Goal: Find specific page/section: Find specific page/section

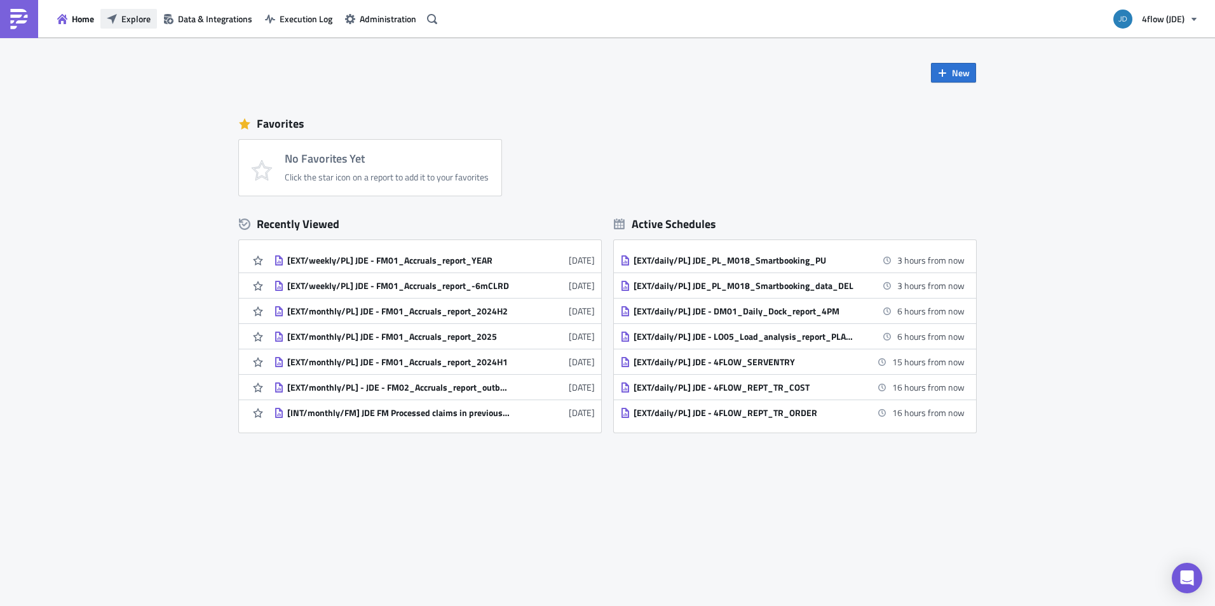
click at [121, 15] on span "Explore" at bounding box center [135, 18] width 29 height 13
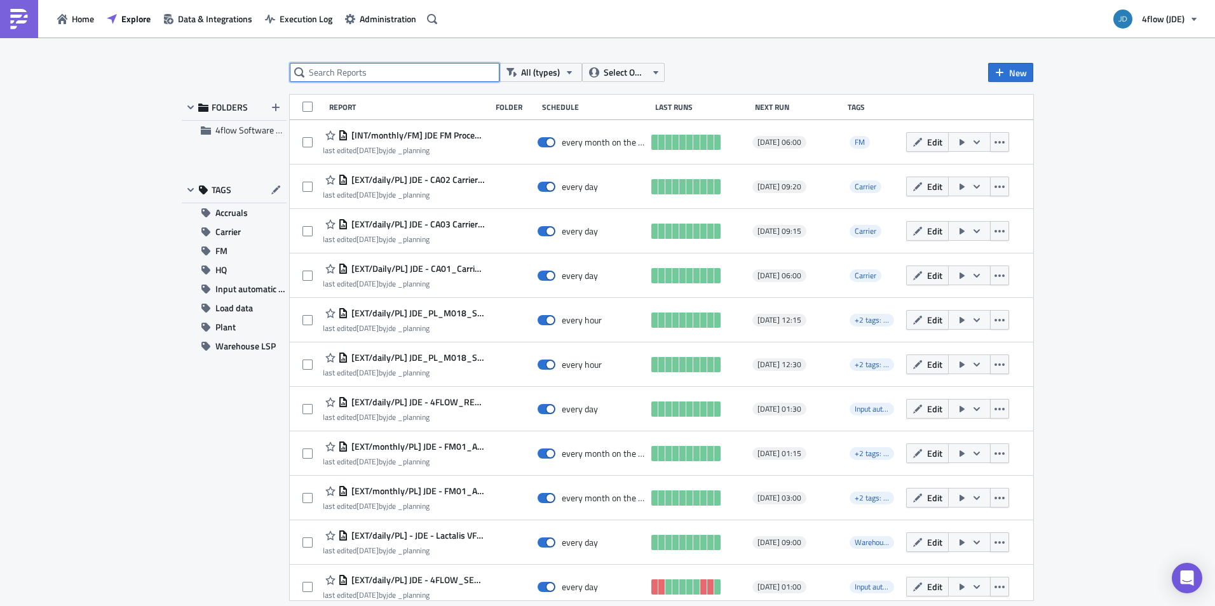
click at [440, 74] on input "text" at bounding box center [395, 72] width 210 height 19
type input "export"
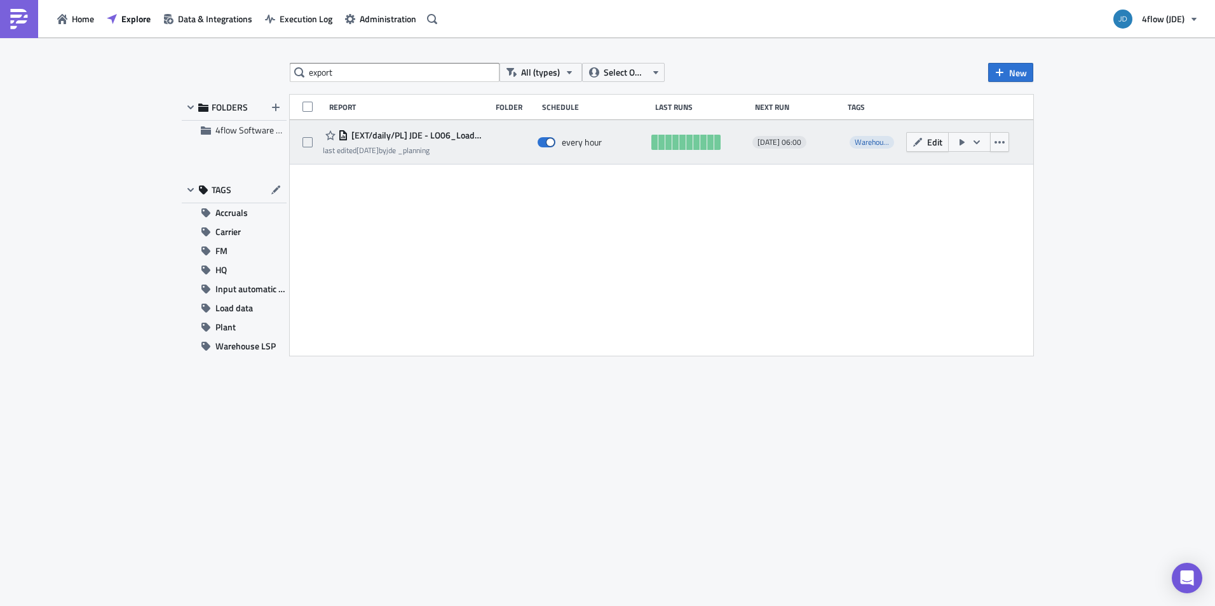
click at [447, 134] on span "[EXT/daily/PL] JDE - LO06_Load_Analysis_ExportDeclaration_L143" at bounding box center [416, 135] width 136 height 11
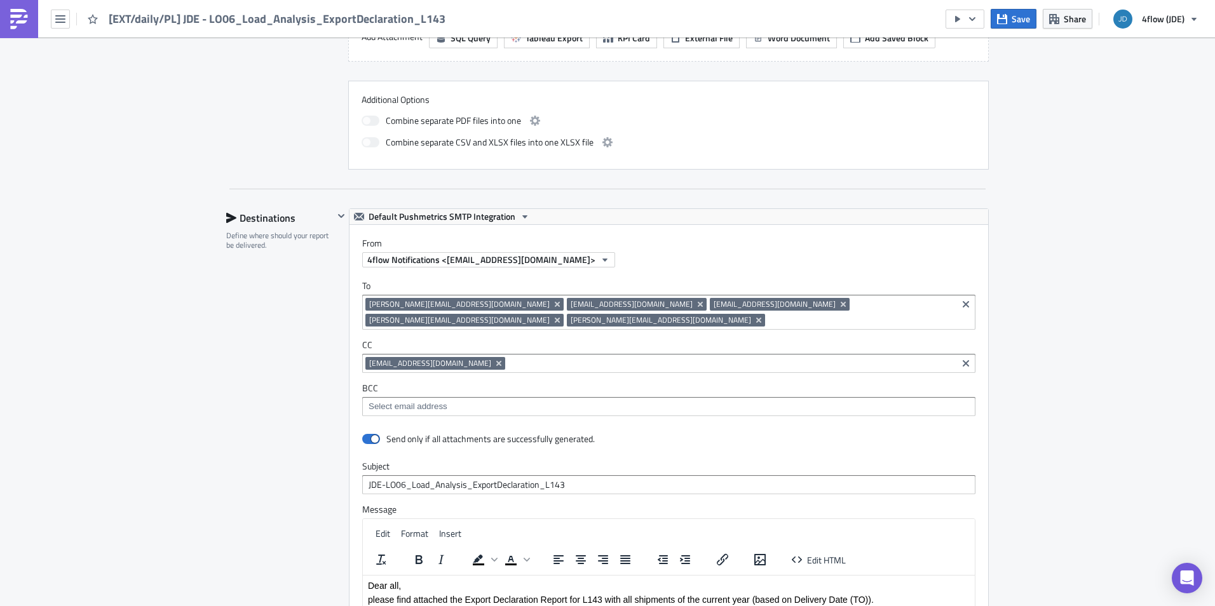
scroll to position [699, 0]
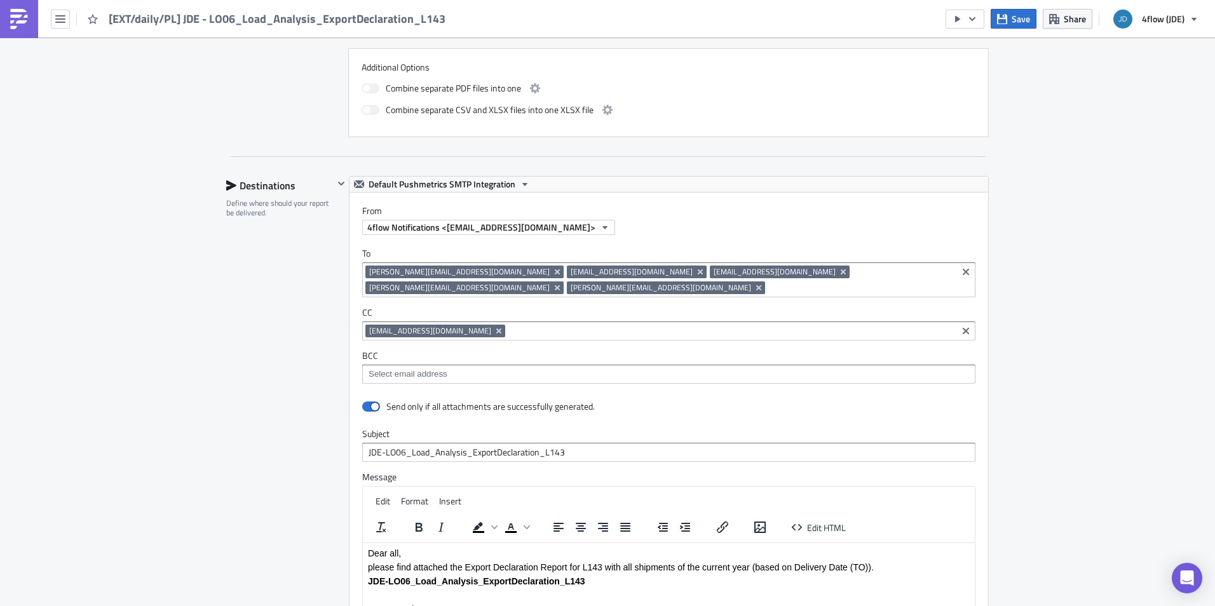
click at [1127, 361] on div "Execution Log Edit " [EXT/daily/PL] JDE - LO06_Load_Analysis_ExportDeclaration_…" at bounding box center [607, 163] width 1215 height 1648
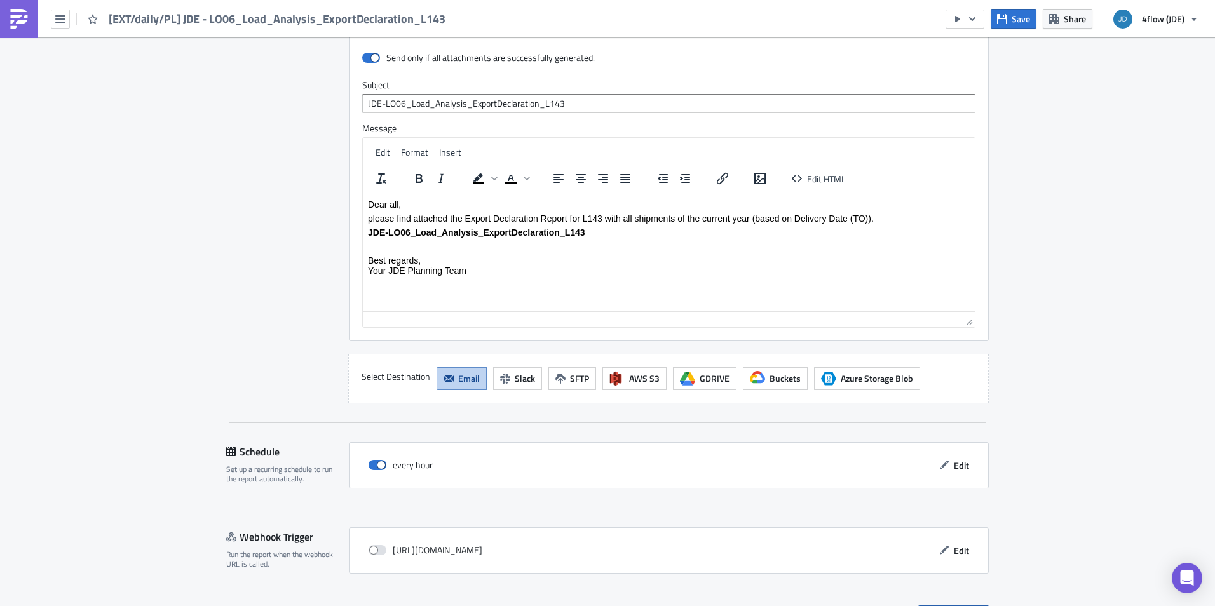
scroll to position [1077, 0]
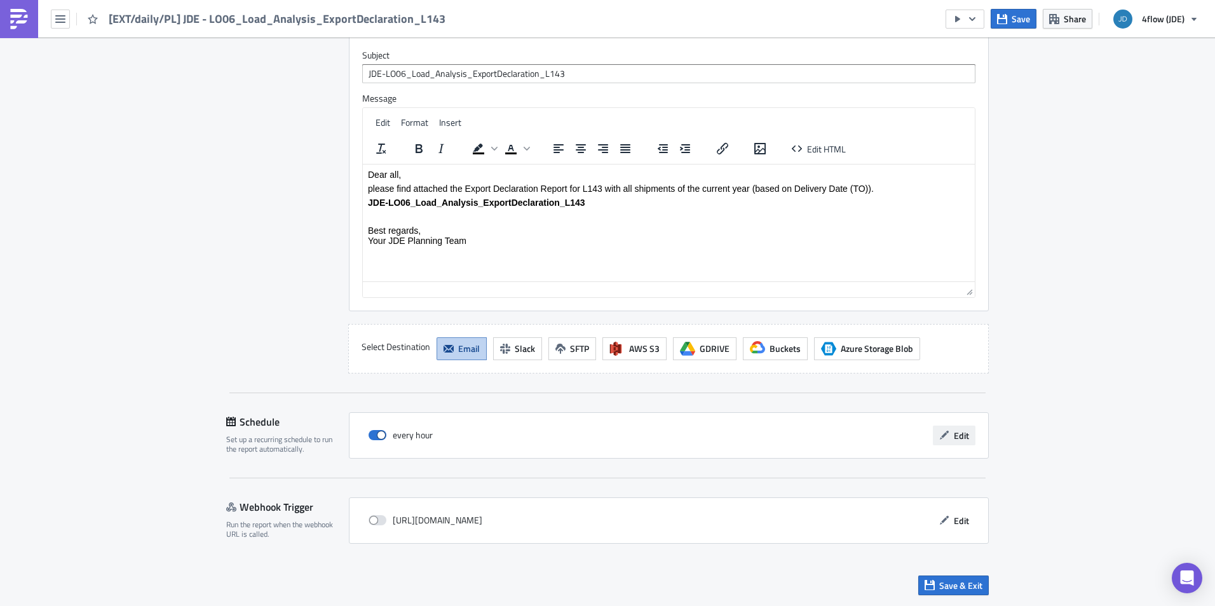
click at [954, 433] on span "Edit" at bounding box center [961, 435] width 15 height 13
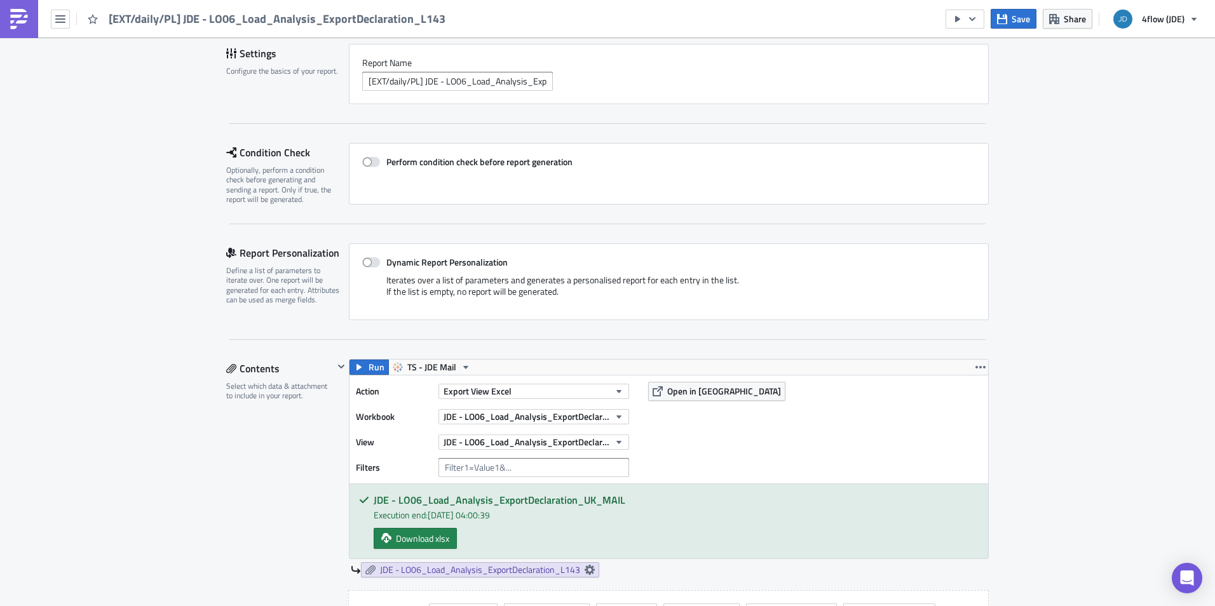
scroll to position [0, 0]
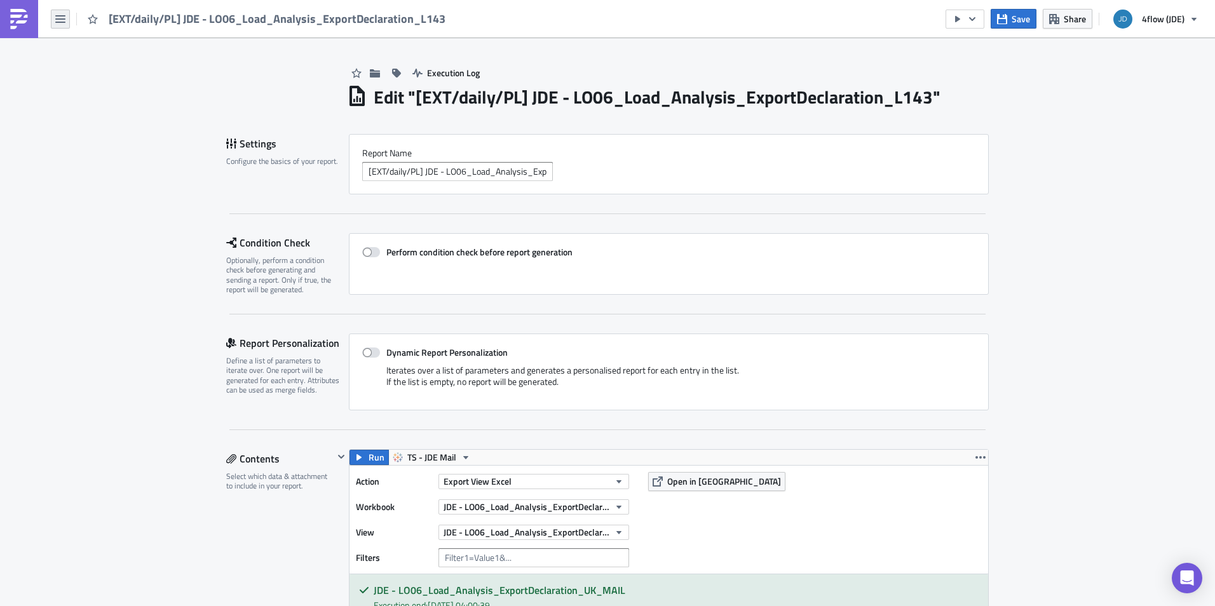
click at [66, 16] on button "button" at bounding box center [60, 19] width 19 height 19
click at [84, 51] on div "Search" at bounding box center [115, 50] width 84 height 13
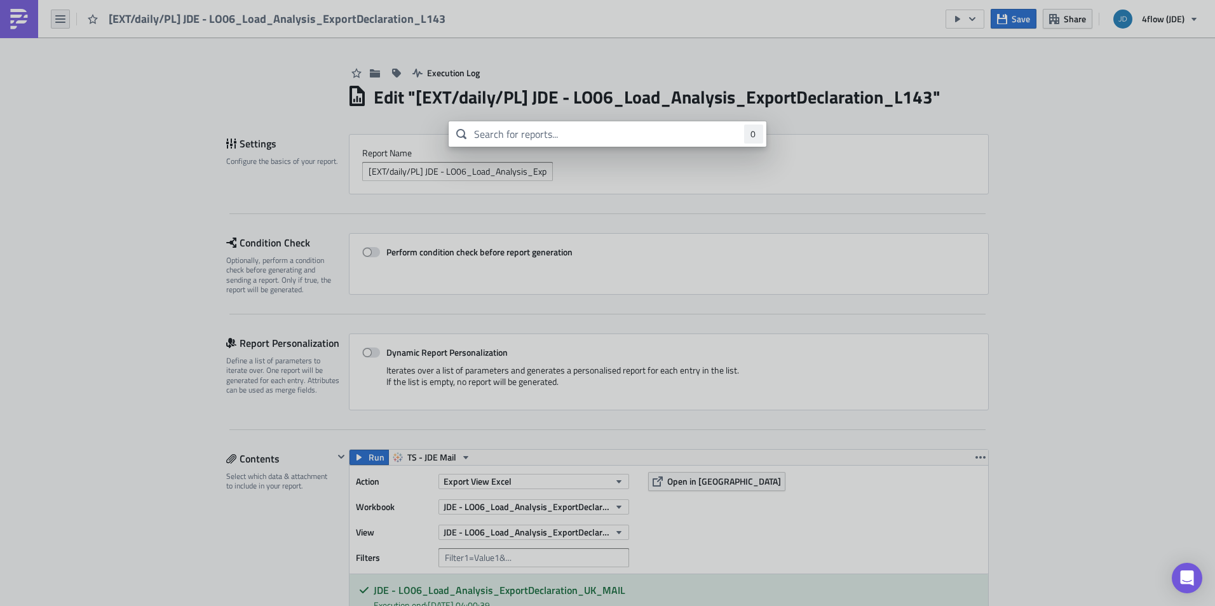
click at [59, 13] on body "[EXT/daily/PL] JDE - LO06_Load_Analysis_ExportDeclaration_L143 Save Share 4flow…" at bounding box center [607, 304] width 1215 height 608
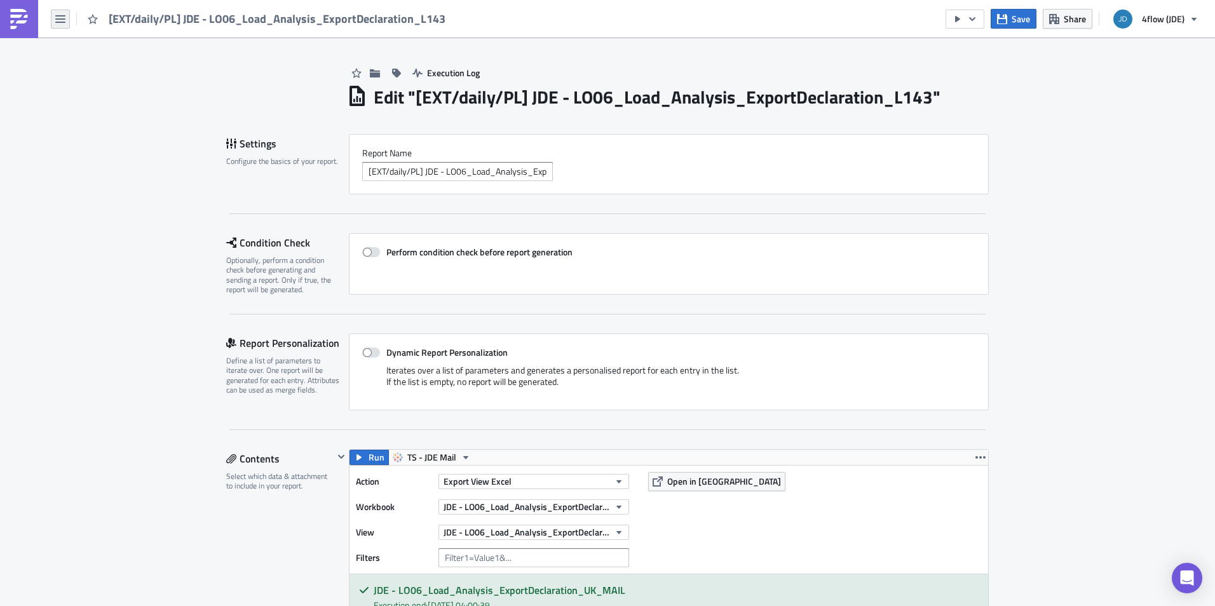
click at [62, 24] on icon "button" at bounding box center [60, 19] width 10 height 10
click at [71, 69] on link "Home" at bounding box center [108, 69] width 108 height 19
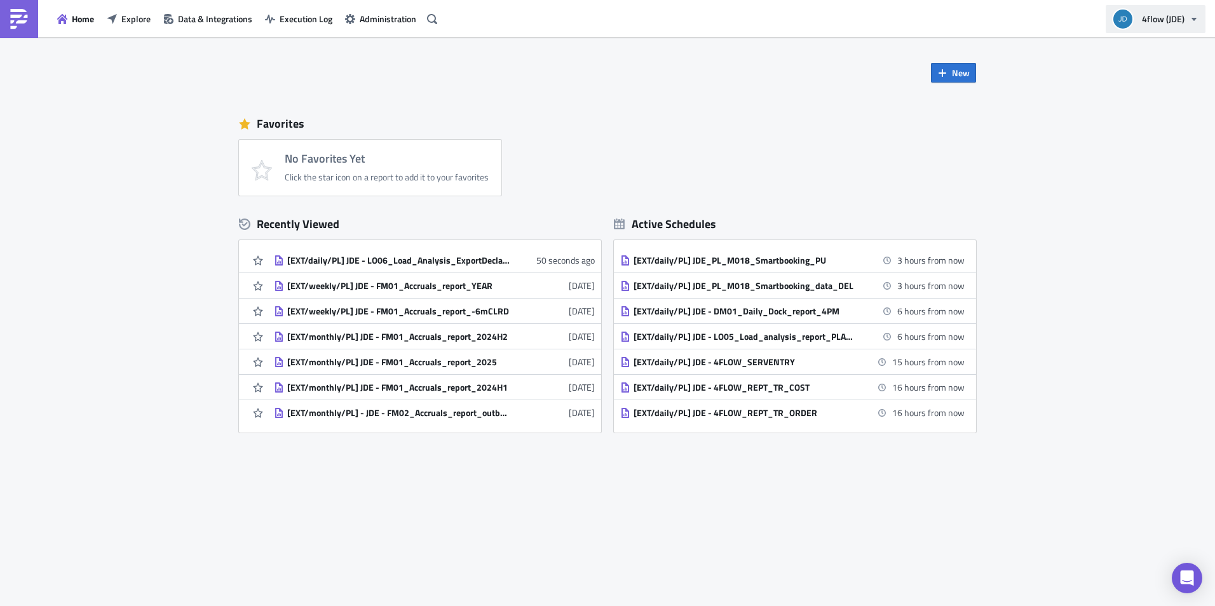
click at [1189, 19] on button "4flow (JDE)" at bounding box center [1155, 19] width 100 height 28
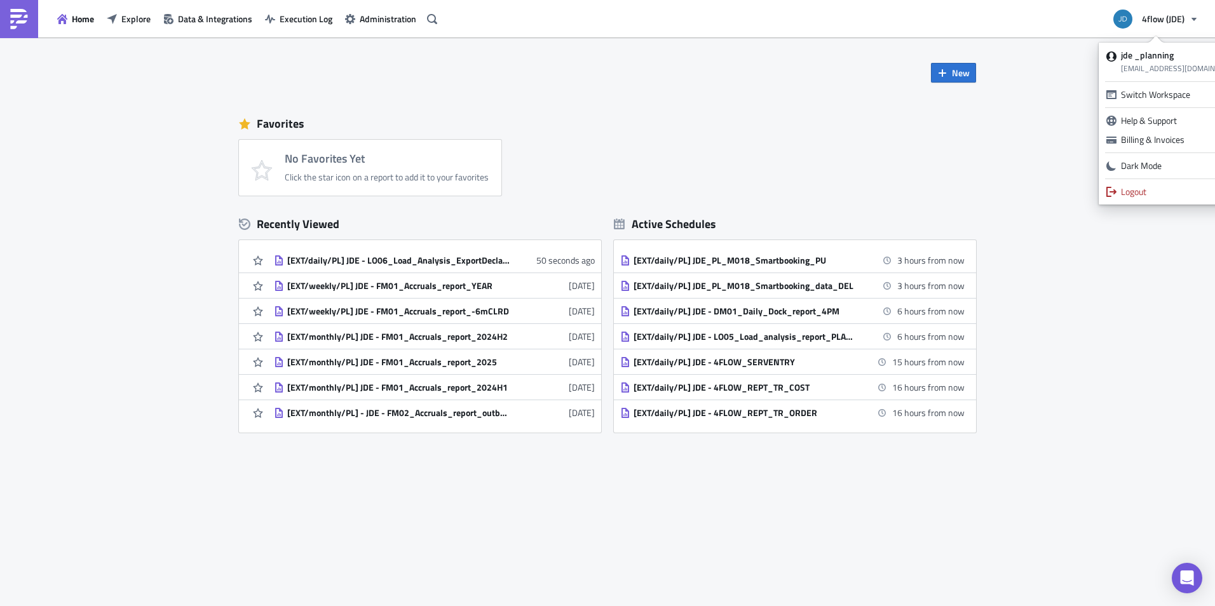
click at [1151, 194] on div "Logout" at bounding box center [1182, 191] width 122 height 13
